Goal: Information Seeking & Learning: Compare options

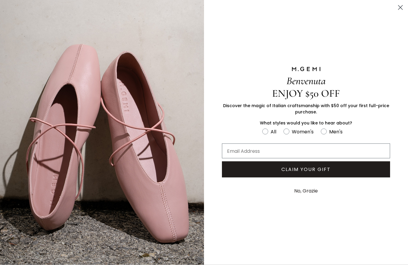
scroll to position [565, 0]
click at [401, 7] on icon "Close dialog" at bounding box center [400, 8] width 4 height 4
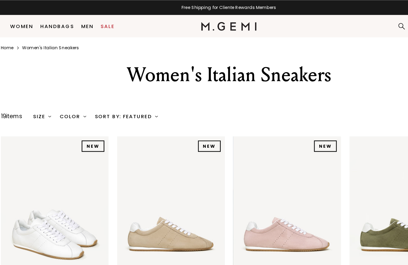
scroll to position [0, 0]
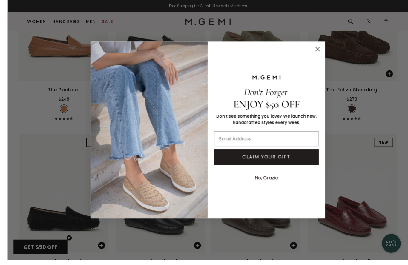
scroll to position [1139, 0]
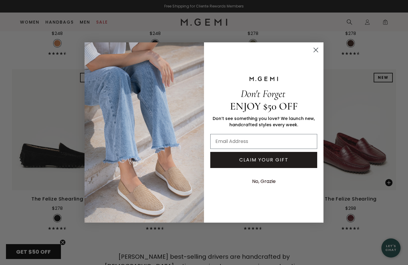
click at [319, 55] on circle "Close dialog" at bounding box center [316, 50] width 10 height 10
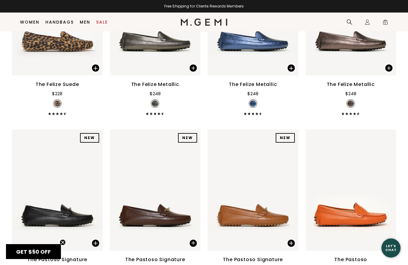
scroll to position [728, 0]
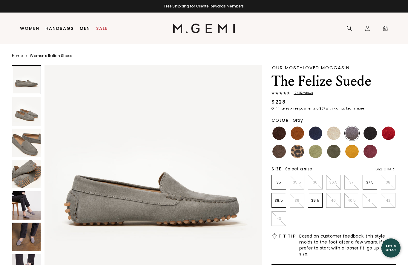
click at [20, 173] on img at bounding box center [26, 174] width 28 height 28
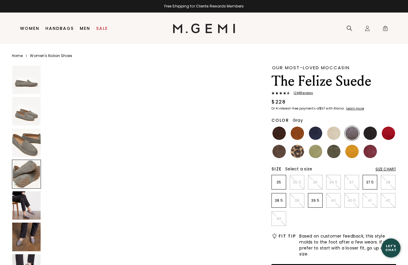
scroll to position [671, 0]
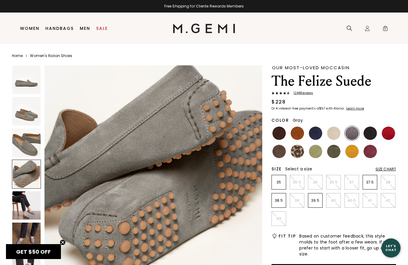
click at [21, 119] on img at bounding box center [26, 111] width 28 height 28
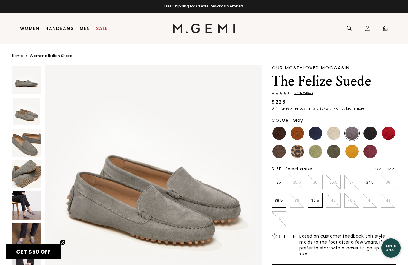
scroll to position [224, 0]
click at [19, 84] on img at bounding box center [26, 80] width 28 height 28
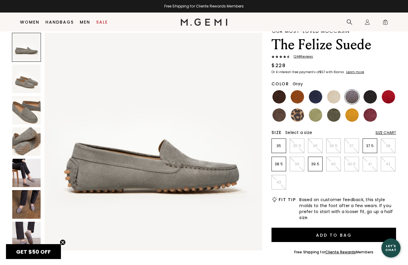
scroll to position [0, 0]
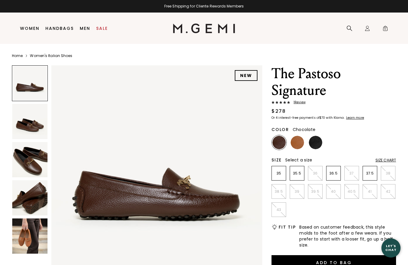
click at [19, 164] on img at bounding box center [29, 159] width 35 height 35
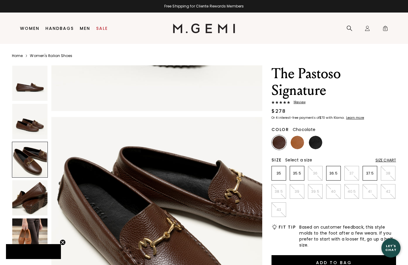
scroll to position [434, 0]
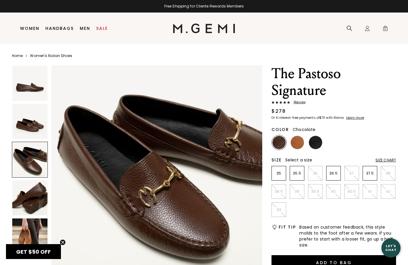
click at [21, 92] on img at bounding box center [29, 83] width 35 height 35
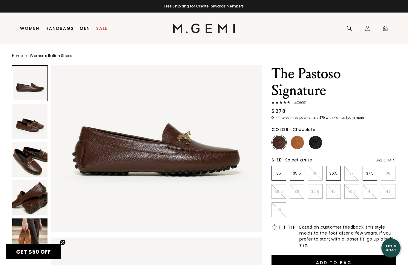
scroll to position [0, 0]
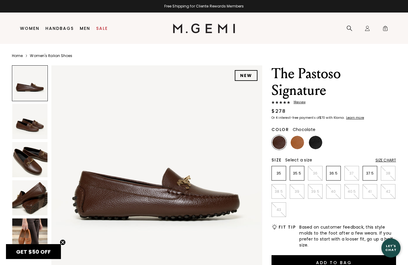
click at [31, 195] on img at bounding box center [29, 197] width 35 height 35
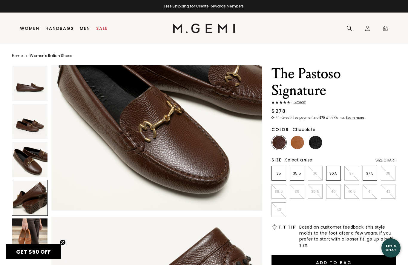
scroll to position [650, 0]
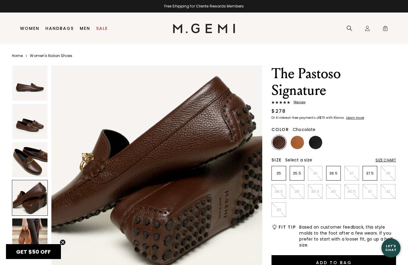
click at [318, 139] on img at bounding box center [315, 142] width 13 height 13
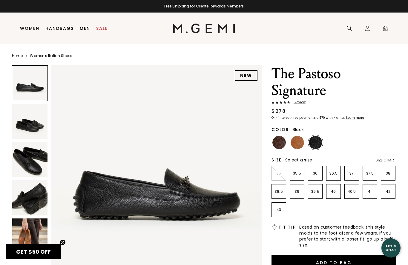
click at [21, 163] on img at bounding box center [29, 159] width 35 height 35
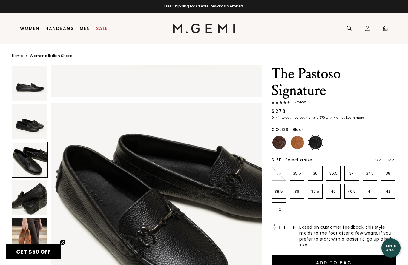
scroll to position [434, 0]
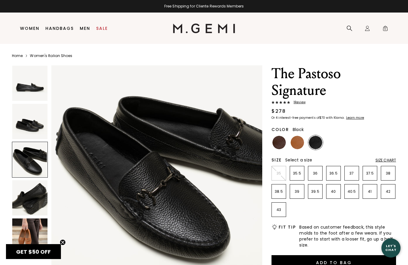
click at [29, 197] on img at bounding box center [29, 197] width 35 height 35
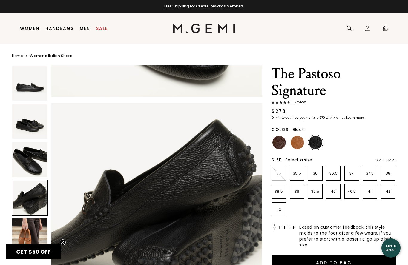
scroll to position [650, 0]
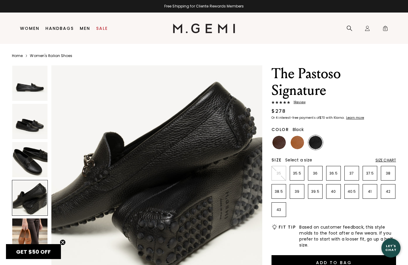
click at [25, 90] on img at bounding box center [29, 83] width 35 height 35
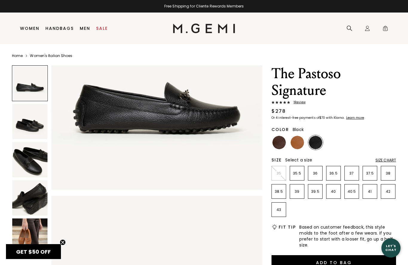
scroll to position [0, 0]
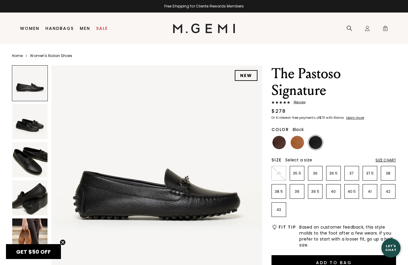
click at [27, 205] on img at bounding box center [29, 197] width 35 height 35
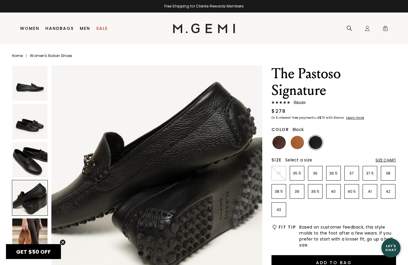
click at [23, 225] on img at bounding box center [29, 236] width 35 height 35
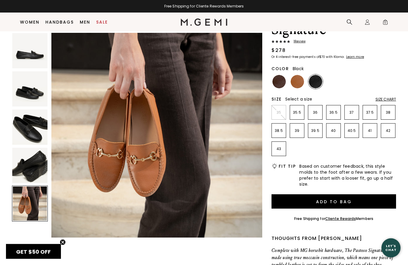
scroll to position [48, 0]
click at [19, 172] on img at bounding box center [29, 165] width 35 height 35
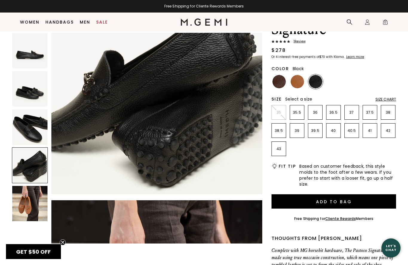
scroll to position [650, 0]
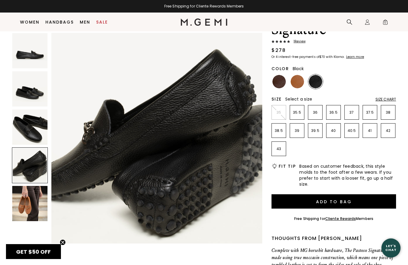
click at [24, 208] on img at bounding box center [29, 203] width 35 height 35
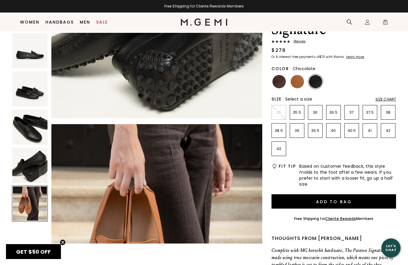
scroll to position [775, 0]
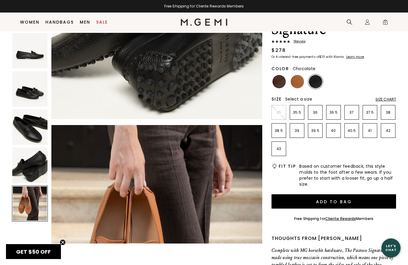
click at [279, 76] on img at bounding box center [278, 81] width 13 height 13
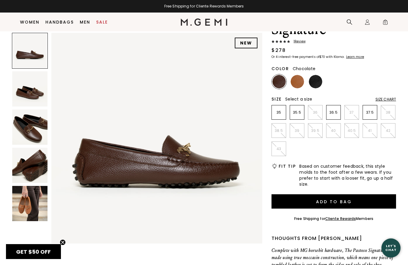
click at [315, 79] on img at bounding box center [315, 81] width 13 height 13
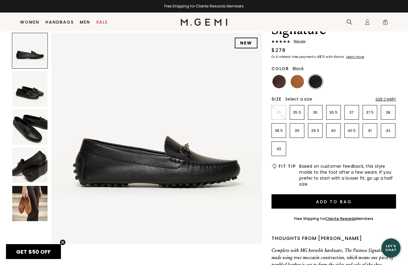
click at [296, 83] on img at bounding box center [296, 81] width 13 height 13
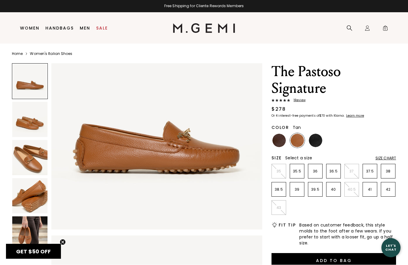
scroll to position [51, 0]
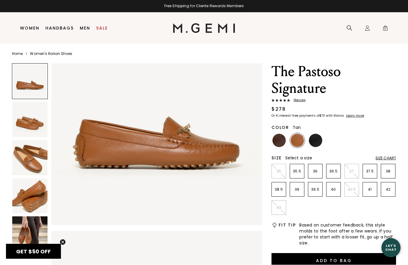
click at [21, 127] on img at bounding box center [29, 119] width 35 height 35
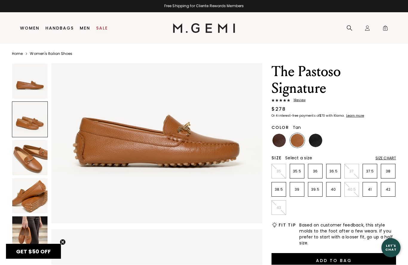
scroll to position [0, 0]
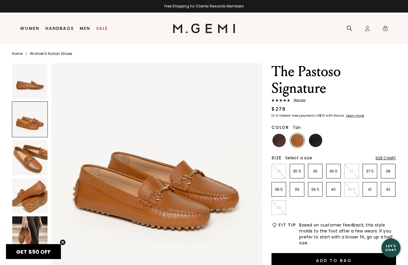
click at [19, 88] on img at bounding box center [29, 81] width 35 height 35
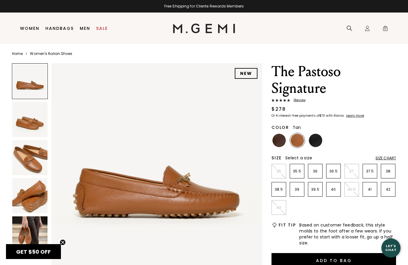
click at [24, 200] on img at bounding box center [29, 195] width 35 height 35
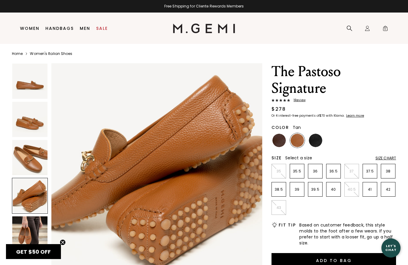
click at [19, 125] on img at bounding box center [29, 119] width 35 height 35
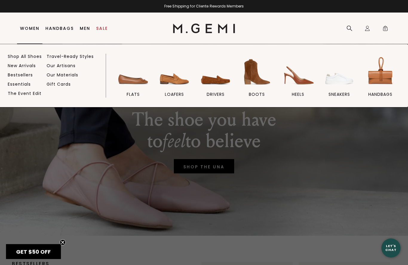
click at [342, 80] on img at bounding box center [338, 71] width 33 height 33
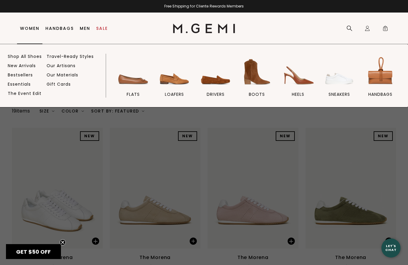
click at [216, 86] on img at bounding box center [215, 71] width 33 height 33
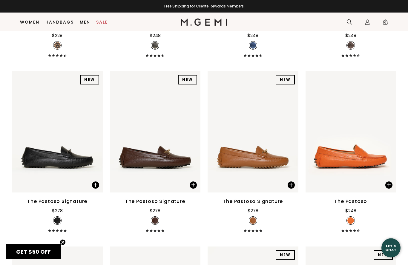
scroll to position [787, 0]
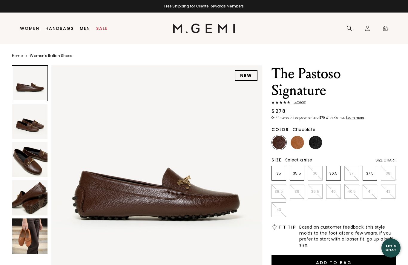
click at [33, 123] on img at bounding box center [29, 121] width 35 height 35
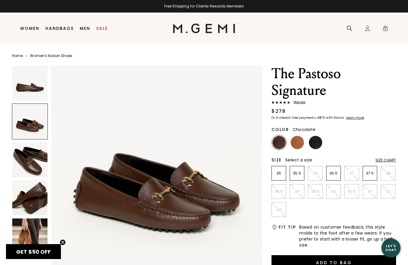
click at [39, 164] on img at bounding box center [29, 159] width 35 height 35
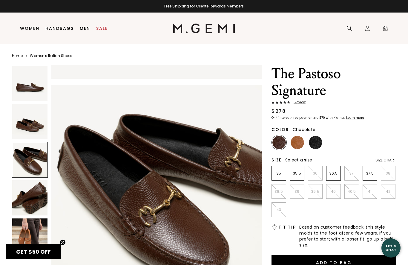
scroll to position [434, 0]
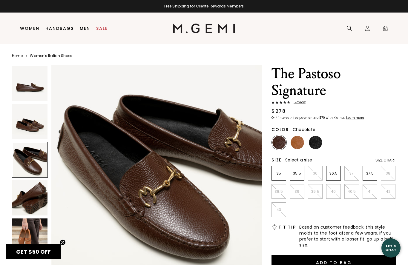
click at [37, 196] on img at bounding box center [29, 197] width 35 height 35
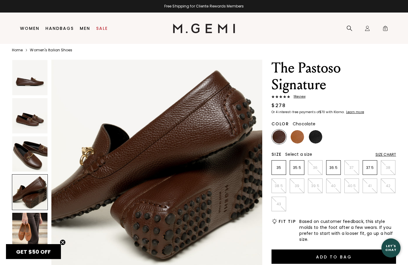
scroll to position [7, 0]
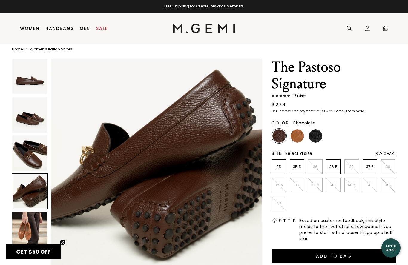
click at [32, 239] on img at bounding box center [29, 229] width 35 height 35
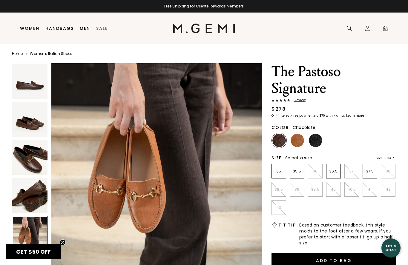
scroll to position [0, 0]
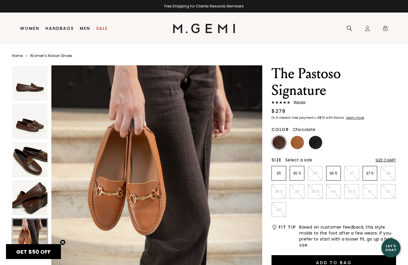
click at [32, 128] on img at bounding box center [29, 121] width 35 height 35
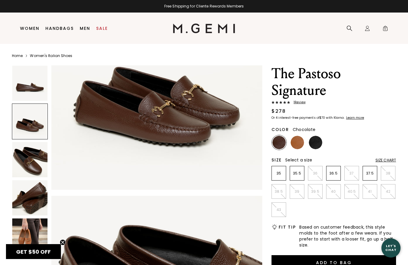
scroll to position [217, 0]
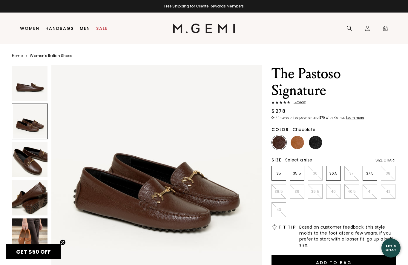
click at [302, 145] on img at bounding box center [296, 142] width 13 height 13
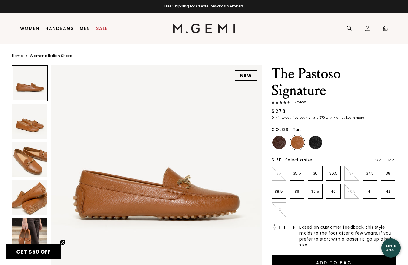
click at [315, 147] on img at bounding box center [315, 142] width 13 height 13
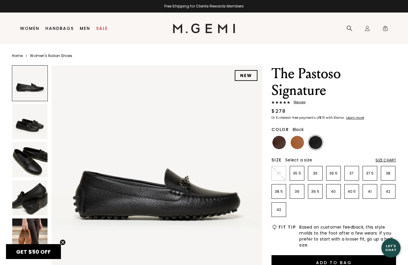
click at [29, 158] on img at bounding box center [29, 159] width 35 height 35
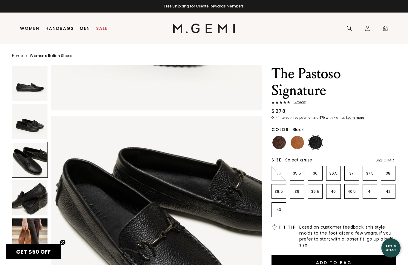
scroll to position [434, 0]
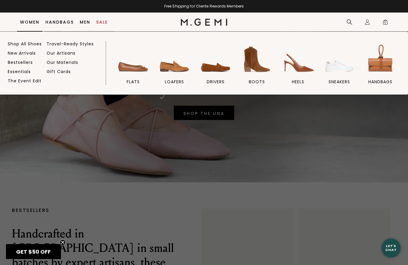
click at [213, 75] on img at bounding box center [215, 59] width 33 height 33
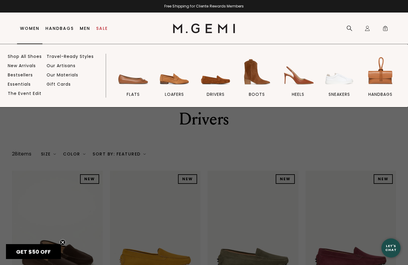
click at [130, 88] on img at bounding box center [132, 71] width 33 height 33
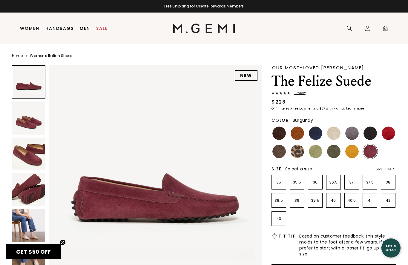
click at [32, 123] on img at bounding box center [28, 118] width 33 height 33
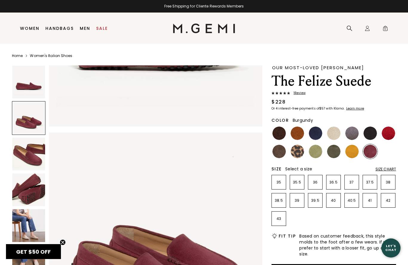
scroll to position [219, 0]
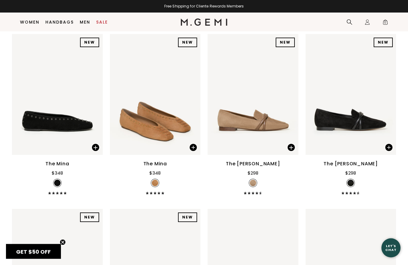
scroll to position [82, 0]
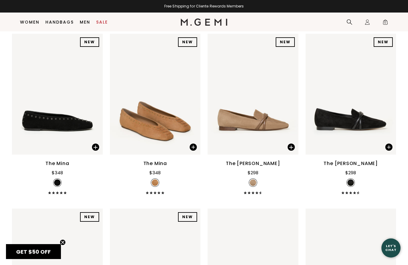
click at [250, 167] on div "The Brenda" at bounding box center [253, 163] width 54 height 7
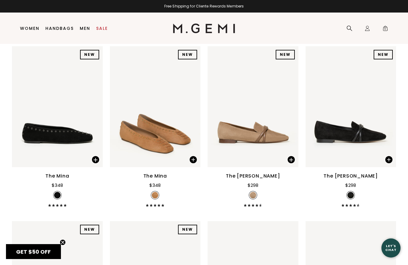
scroll to position [105, 0]
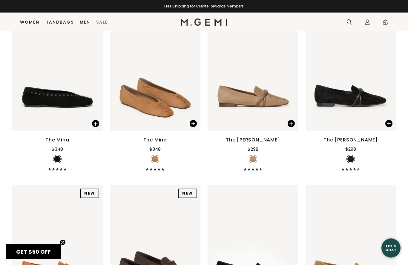
click at [156, 144] on div "The Mina" at bounding box center [155, 139] width 24 height 7
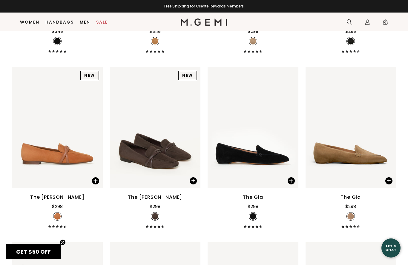
scroll to position [227, 0]
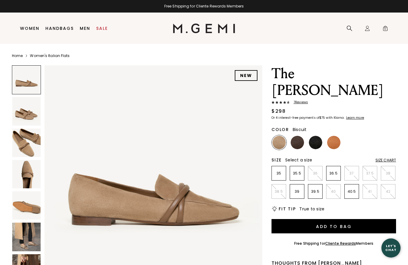
click at [34, 143] on img at bounding box center [26, 143] width 28 height 28
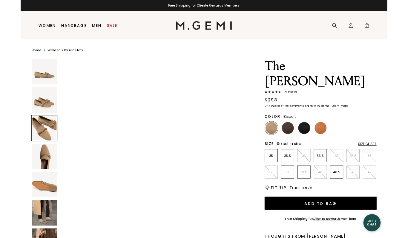
scroll to position [447, 0]
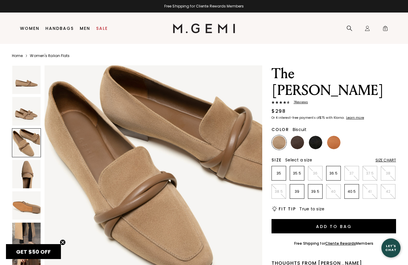
click at [299, 136] on img at bounding box center [296, 142] width 13 height 13
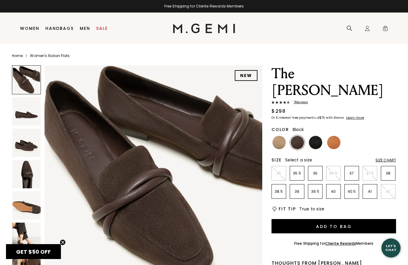
click at [314, 136] on img at bounding box center [315, 142] width 13 height 13
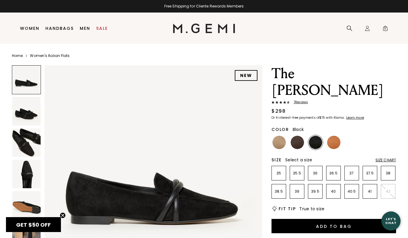
click at [339, 136] on img at bounding box center [333, 142] width 13 height 13
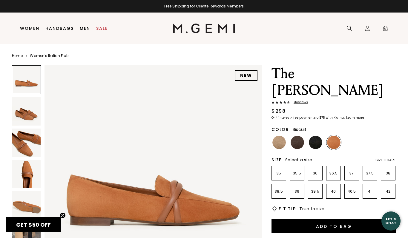
click at [279, 136] on img at bounding box center [278, 142] width 13 height 13
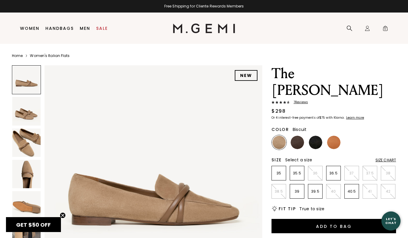
click at [313, 136] on img at bounding box center [315, 142] width 13 height 13
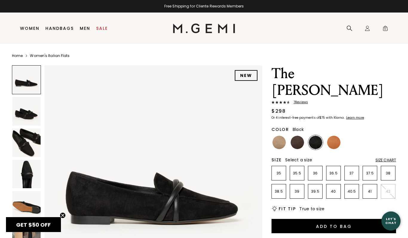
click at [28, 143] on img at bounding box center [26, 143] width 28 height 28
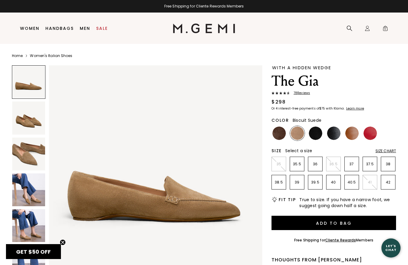
click at [33, 119] on img at bounding box center [28, 118] width 33 height 33
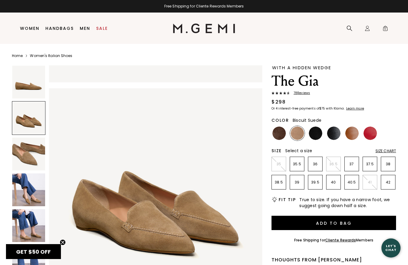
scroll to position [219, 0]
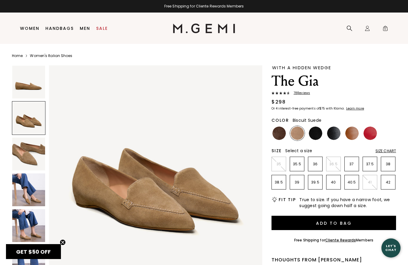
click at [30, 159] on img at bounding box center [28, 154] width 33 height 33
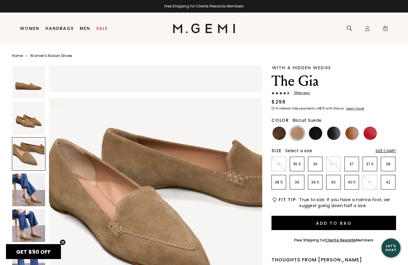
scroll to position [438, 0]
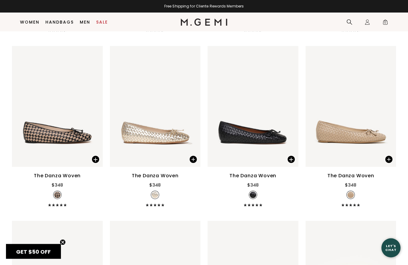
scroll to position [597, 0]
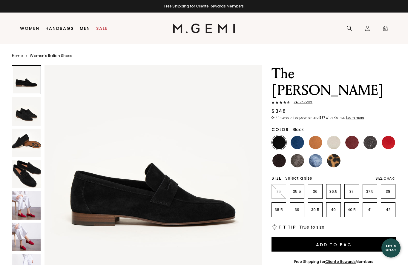
click at [29, 120] on img at bounding box center [26, 111] width 28 height 28
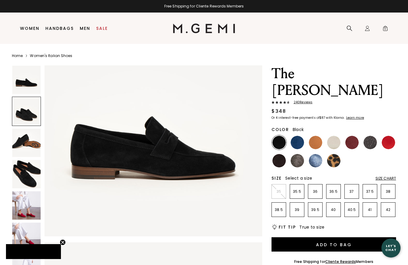
scroll to position [224, 0]
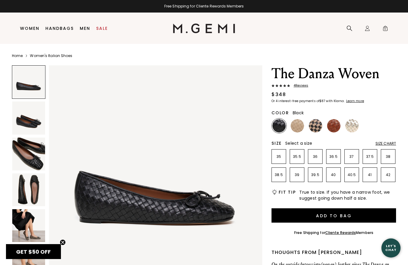
click at [25, 156] on img at bounding box center [28, 154] width 33 height 33
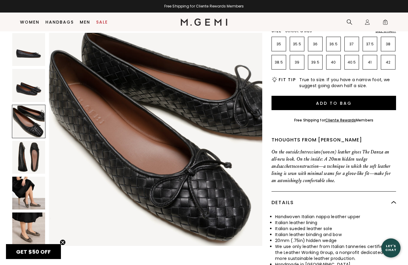
scroll to position [100, 0]
